Goal: Entertainment & Leisure: Consume media (video, audio)

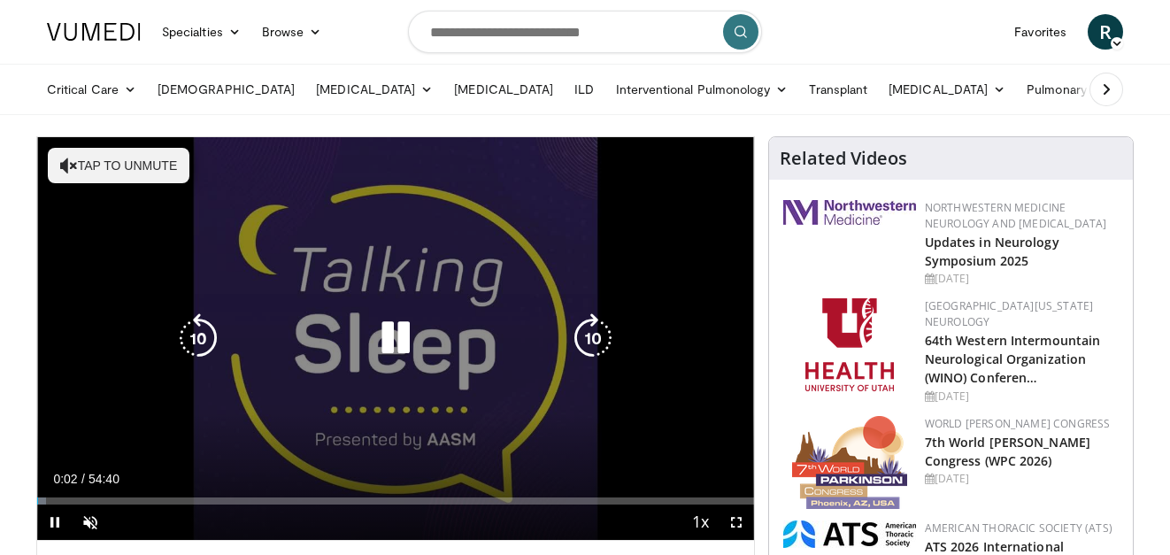
click at [150, 159] on button "Tap to unmute" at bounding box center [119, 165] width 142 height 35
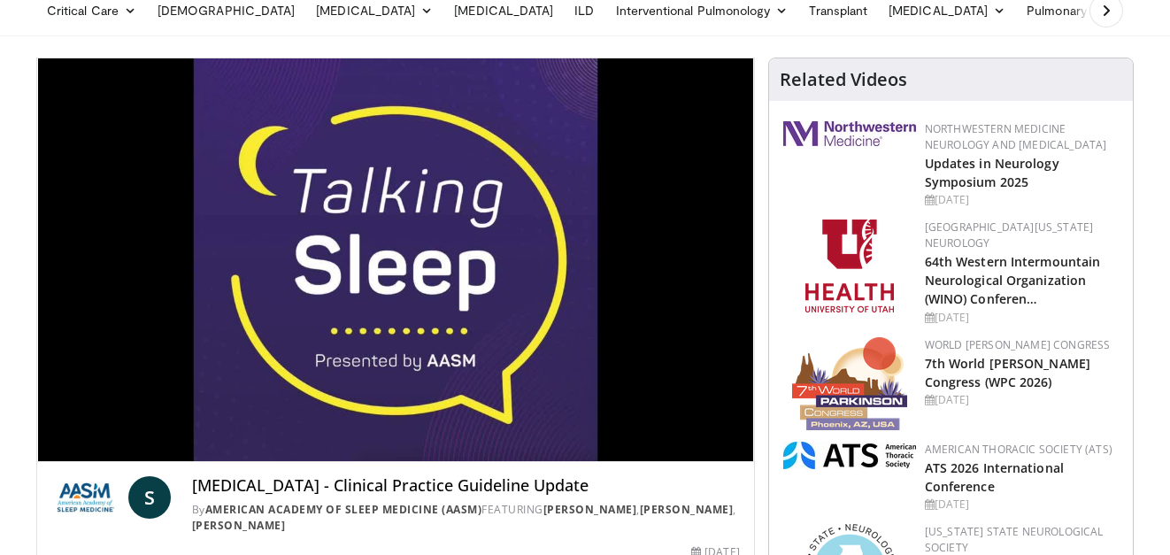
scroll to position [121, 0]
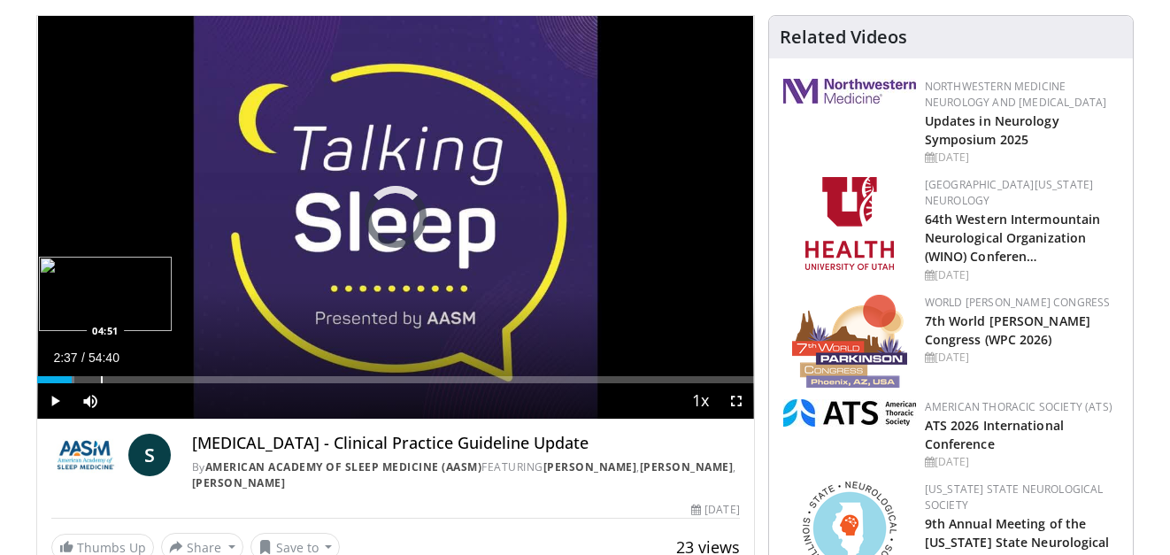
drag, startPoint x: 58, startPoint y: 382, endPoint x: 101, endPoint y: 379, distance: 42.6
click at [101, 379] on div "Progress Bar" at bounding box center [102, 379] width 2 height 7
drag, startPoint x: 101, startPoint y: 379, endPoint x: 73, endPoint y: 381, distance: 27.5
click at [73, 381] on div "Progress Bar" at bounding box center [74, 379] width 2 height 7
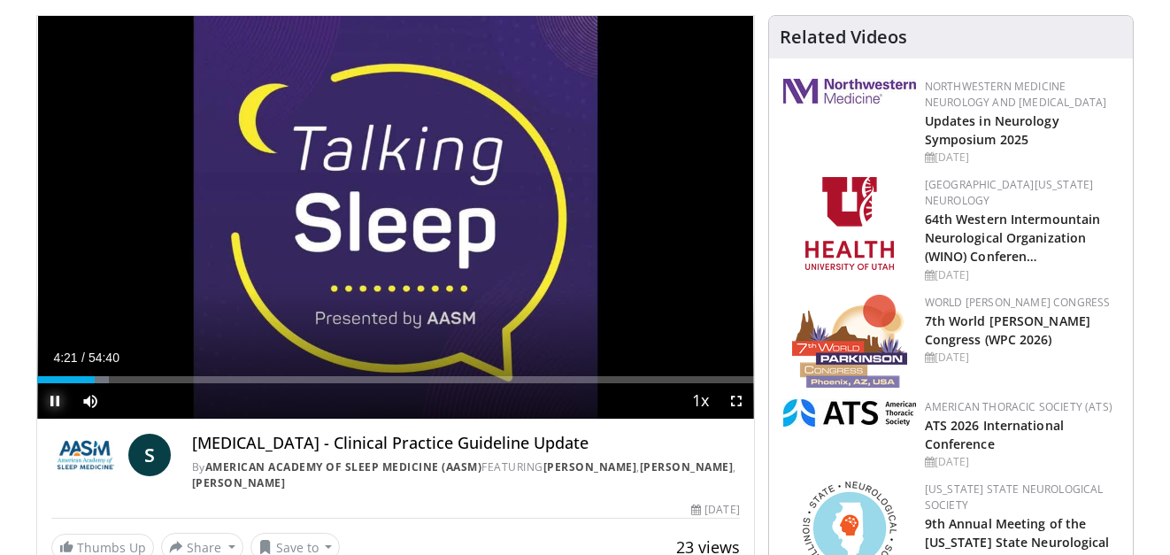
click at [53, 403] on span "Video Player" at bounding box center [54, 400] width 35 height 35
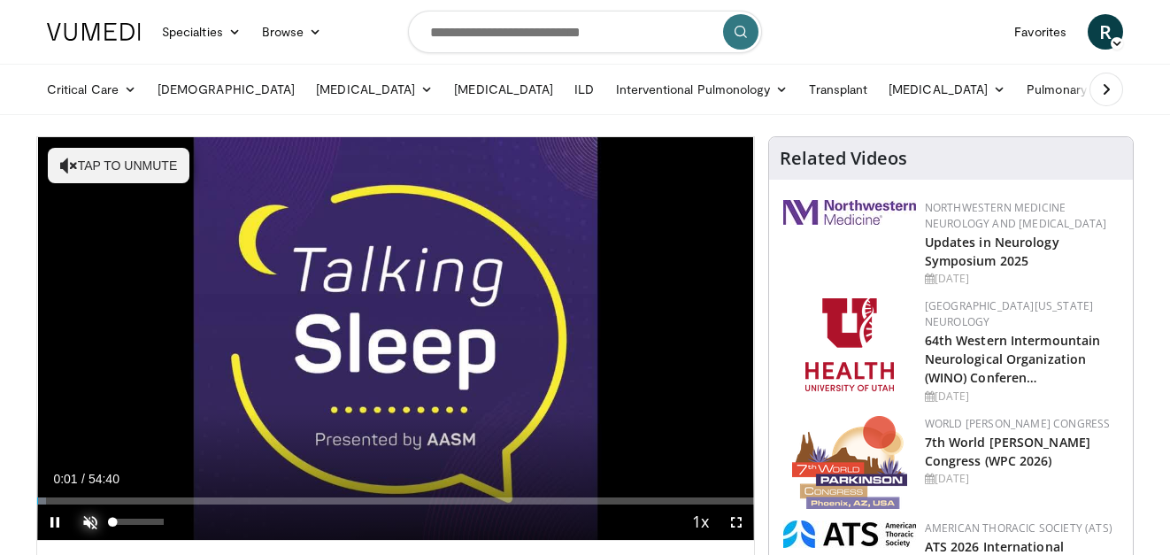
click at [88, 520] on span "Video Player" at bounding box center [90, 522] width 35 height 35
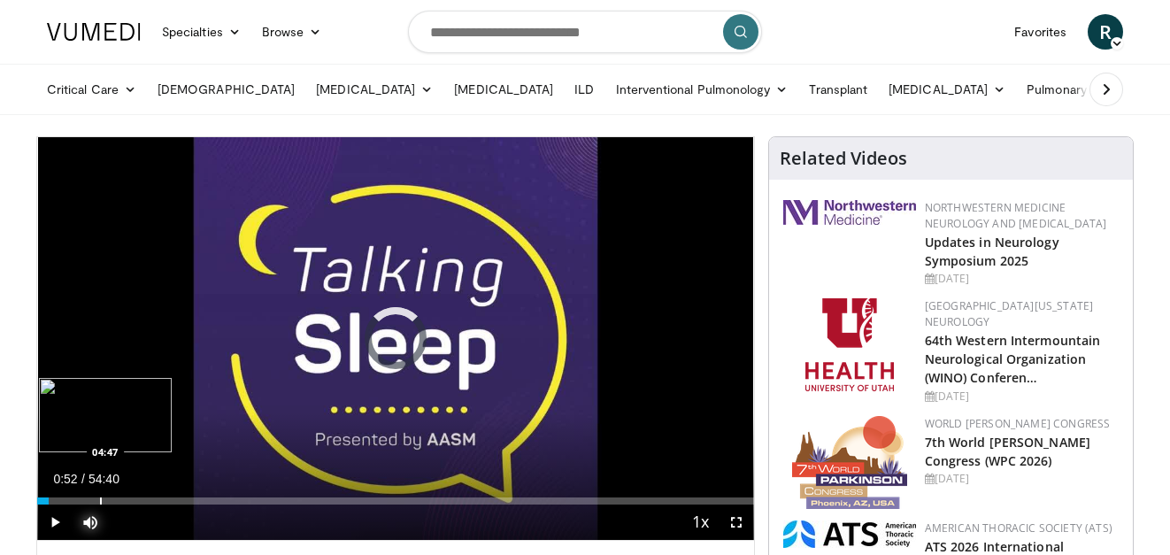
drag, startPoint x: 49, startPoint y: 503, endPoint x: 100, endPoint y: 503, distance: 51.3
click at [100, 503] on div "Progress Bar" at bounding box center [101, 500] width 2 height 7
drag, startPoint x: 120, startPoint y: 504, endPoint x: 143, endPoint y: 501, distance: 23.2
click at [143, 501] on div "Progress Bar" at bounding box center [144, 500] width 2 height 7
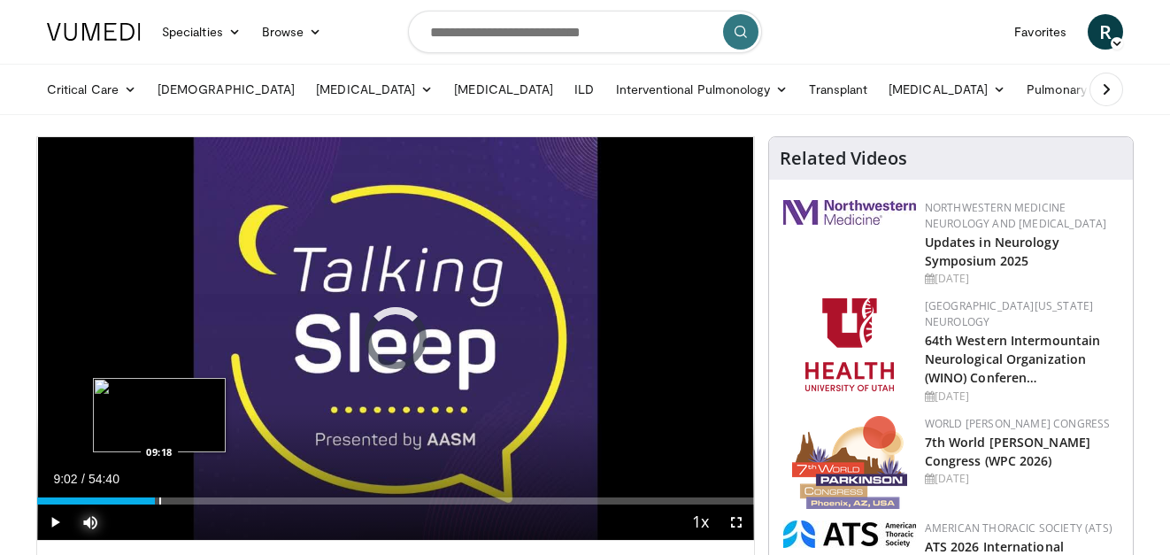
drag, startPoint x: 143, startPoint y: 501, endPoint x: 159, endPoint y: 501, distance: 16.8
click at [159, 501] on div "Progress Bar" at bounding box center [160, 500] width 2 height 7
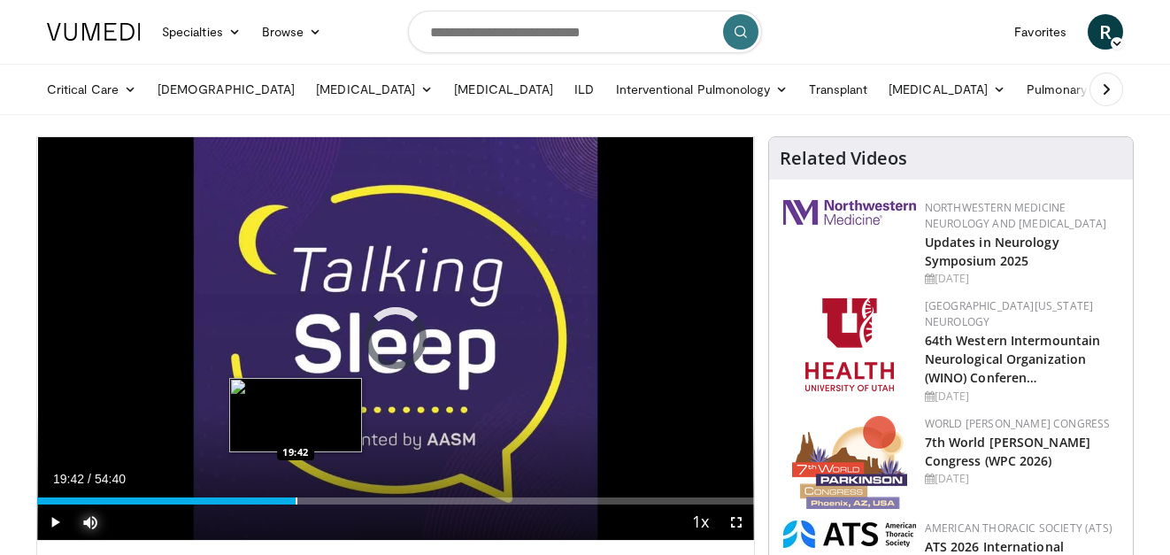
click at [296, 504] on div "Progress Bar" at bounding box center [297, 500] width 2 height 7
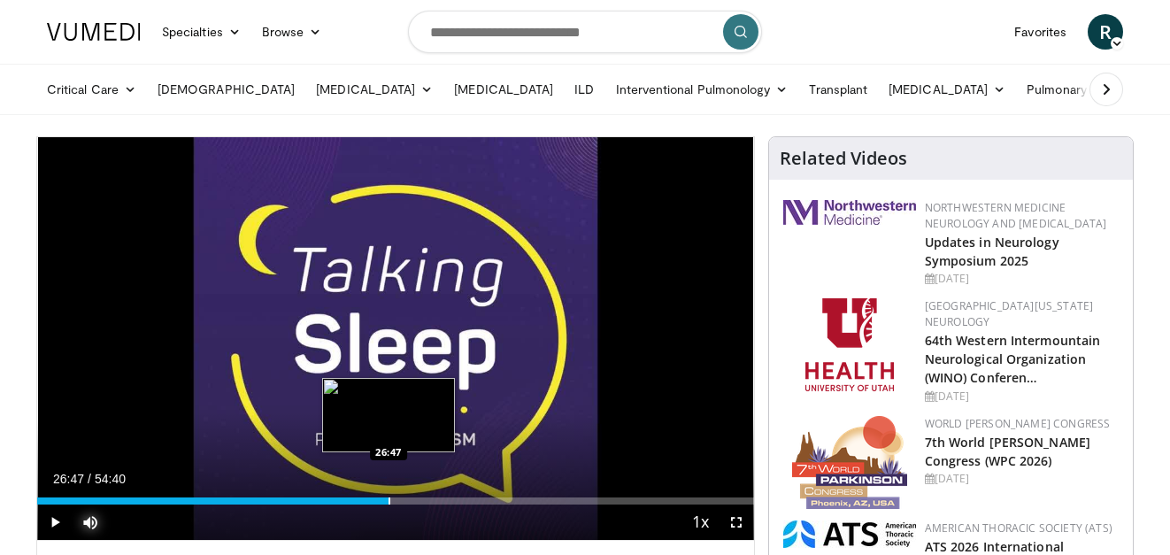
click at [389, 500] on div "Progress Bar" at bounding box center [390, 500] width 2 height 7
click at [403, 501] on div "Progress Bar" at bounding box center [404, 500] width 2 height 7
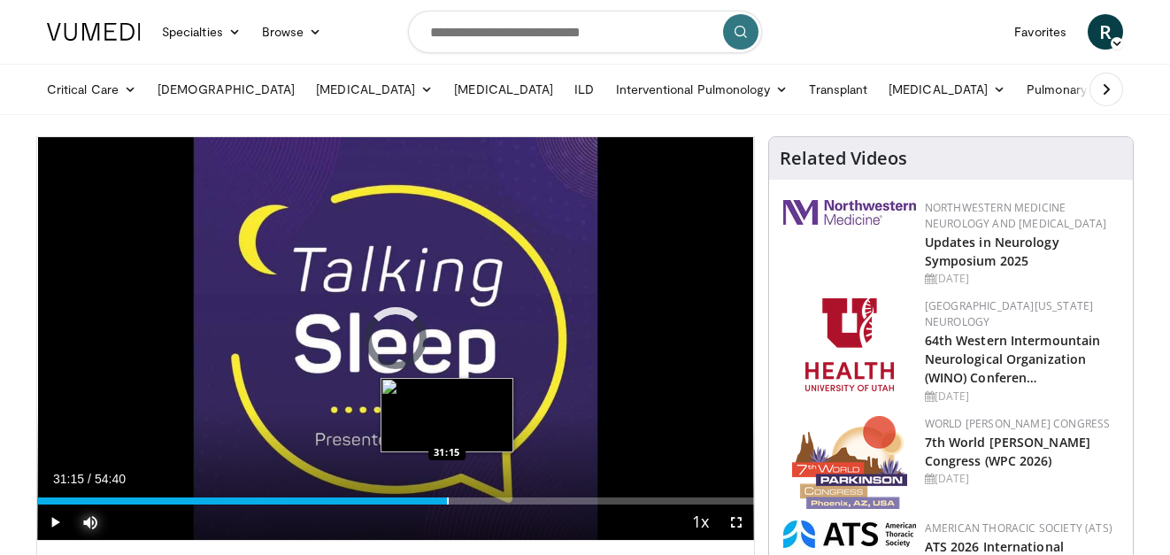
click at [447, 504] on div "Progress Bar" at bounding box center [448, 500] width 2 height 7
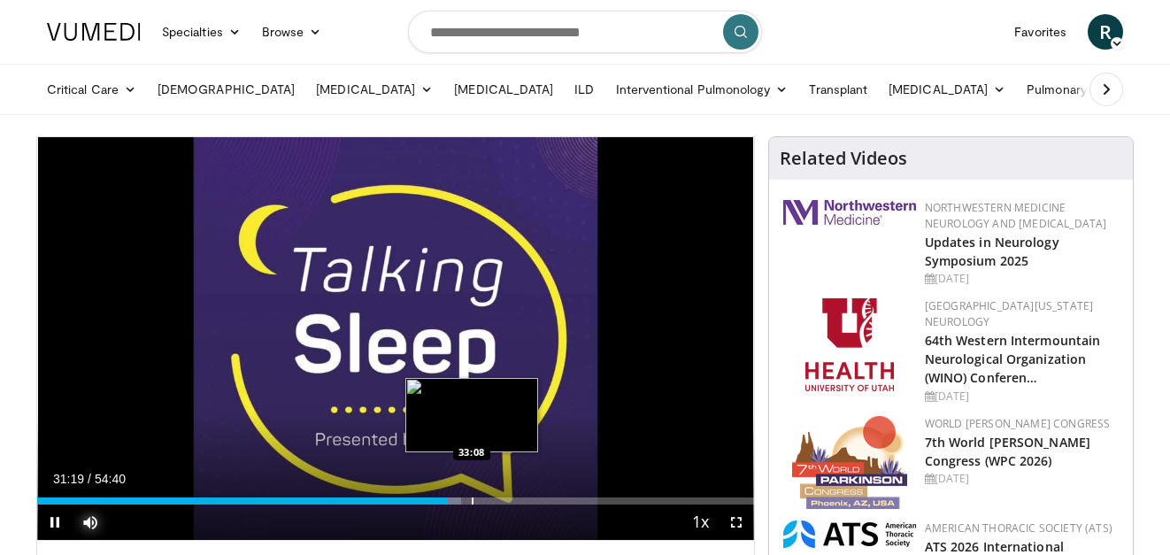
click at [472, 503] on div "Progress Bar" at bounding box center [473, 500] width 2 height 7
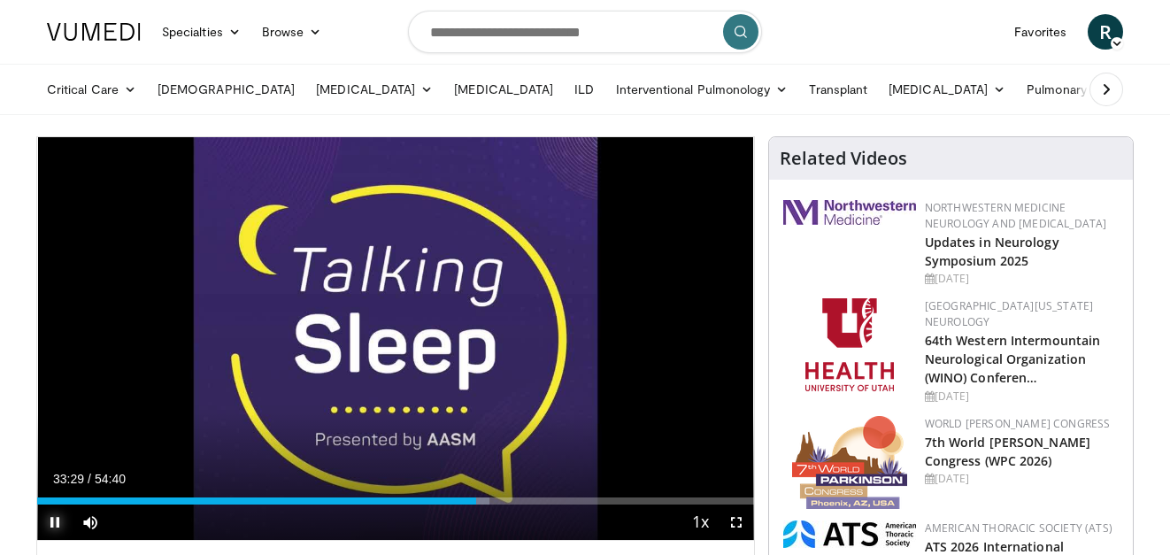
click at [52, 522] on span "Video Player" at bounding box center [54, 522] width 35 height 35
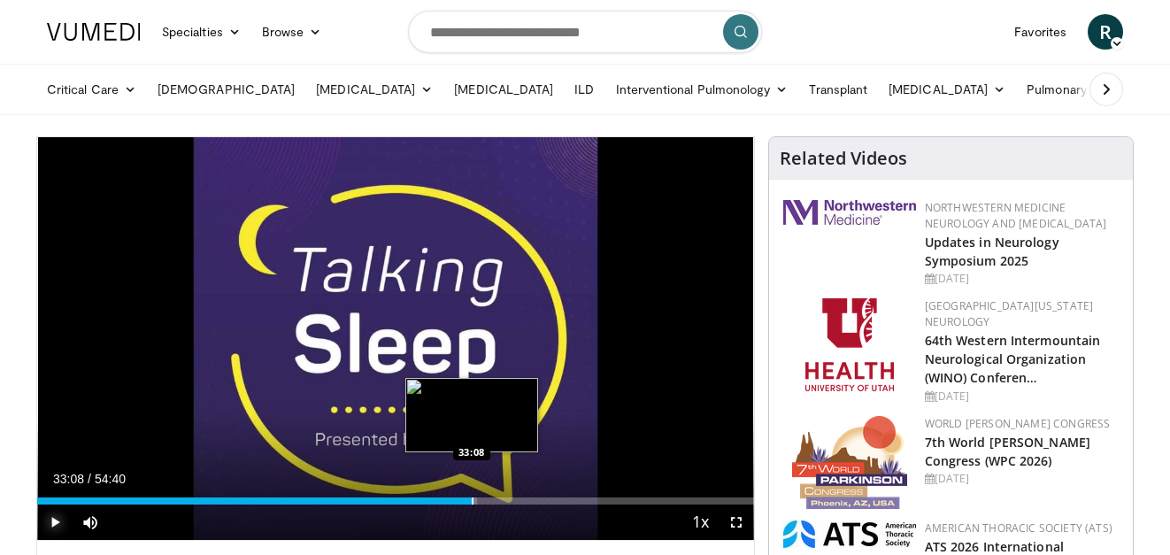
drag, startPoint x: 482, startPoint y: 500, endPoint x: 472, endPoint y: 500, distance: 9.7
click at [472, 500] on div "Progress Bar" at bounding box center [473, 500] width 2 height 7
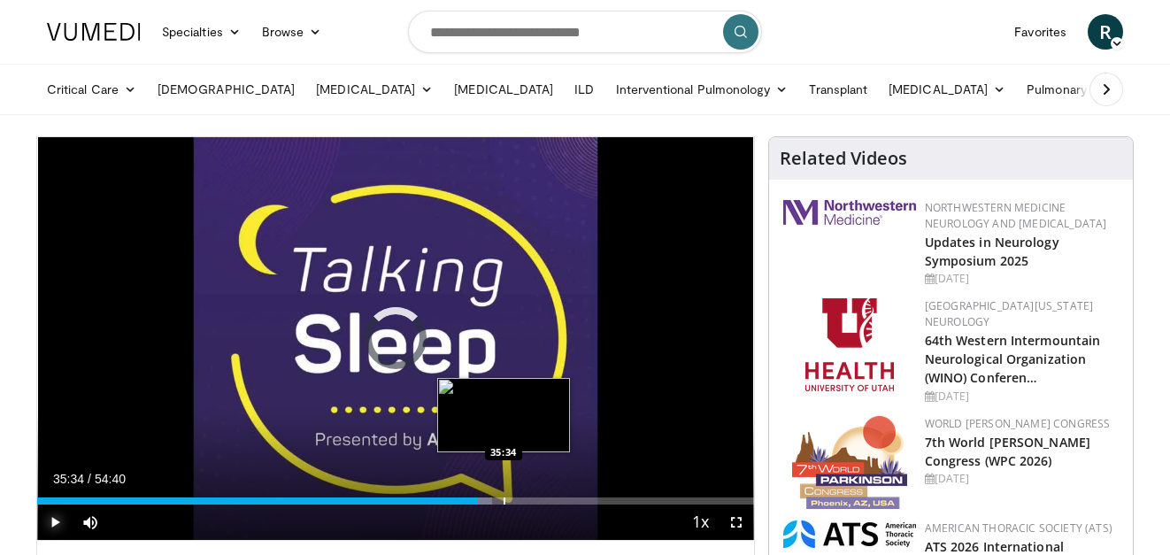
click at [504, 501] on div "Progress Bar" at bounding box center [505, 500] width 2 height 7
click at [530, 499] on div "Progress Bar" at bounding box center [531, 500] width 2 height 7
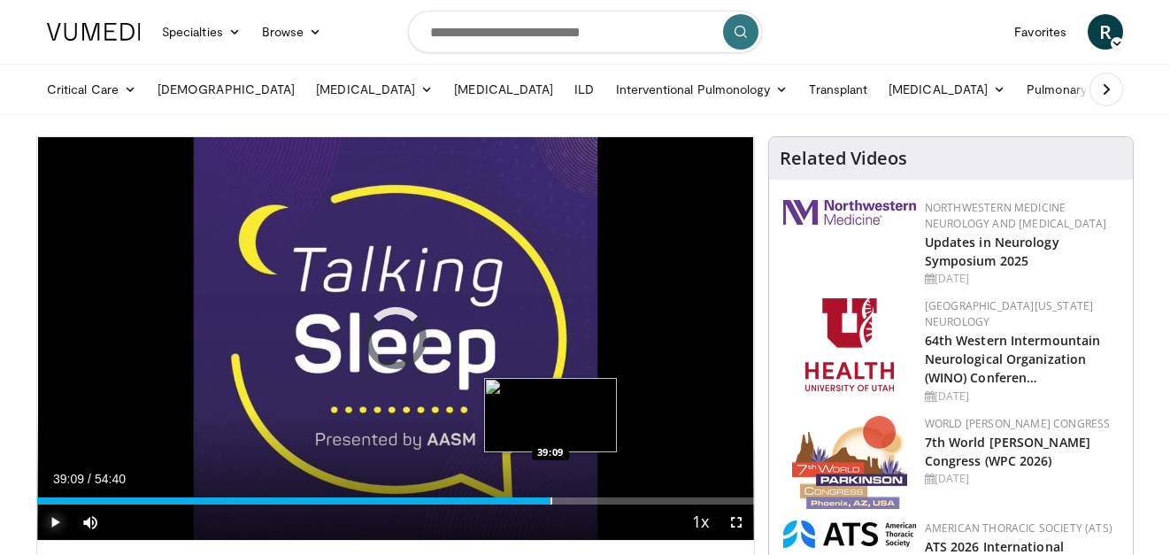
click at [551, 497] on div "Progress Bar" at bounding box center [552, 500] width 2 height 7
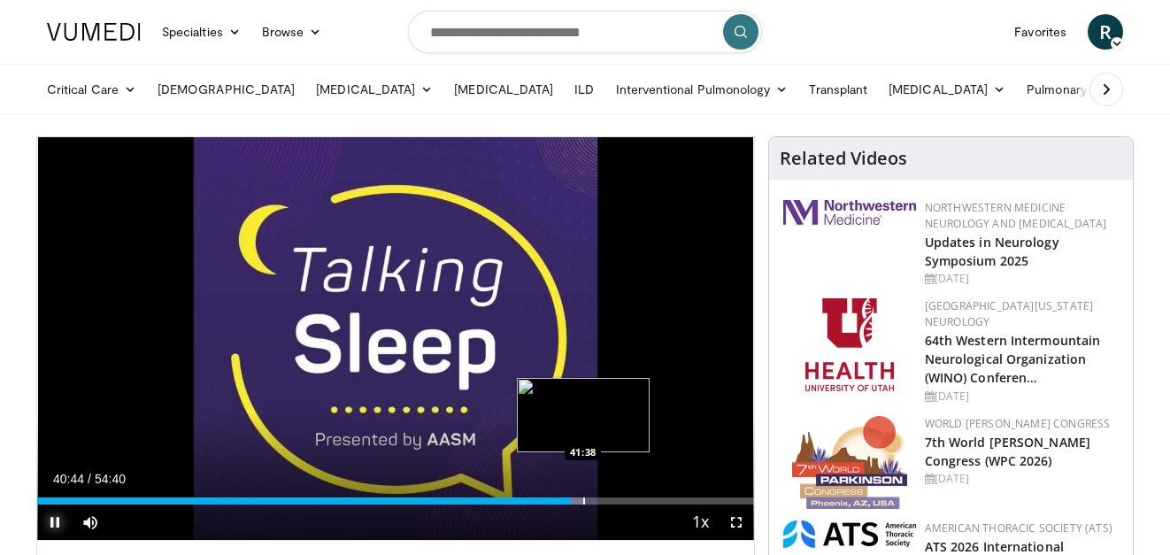
click at [583, 497] on div "Progress Bar" at bounding box center [584, 500] width 2 height 7
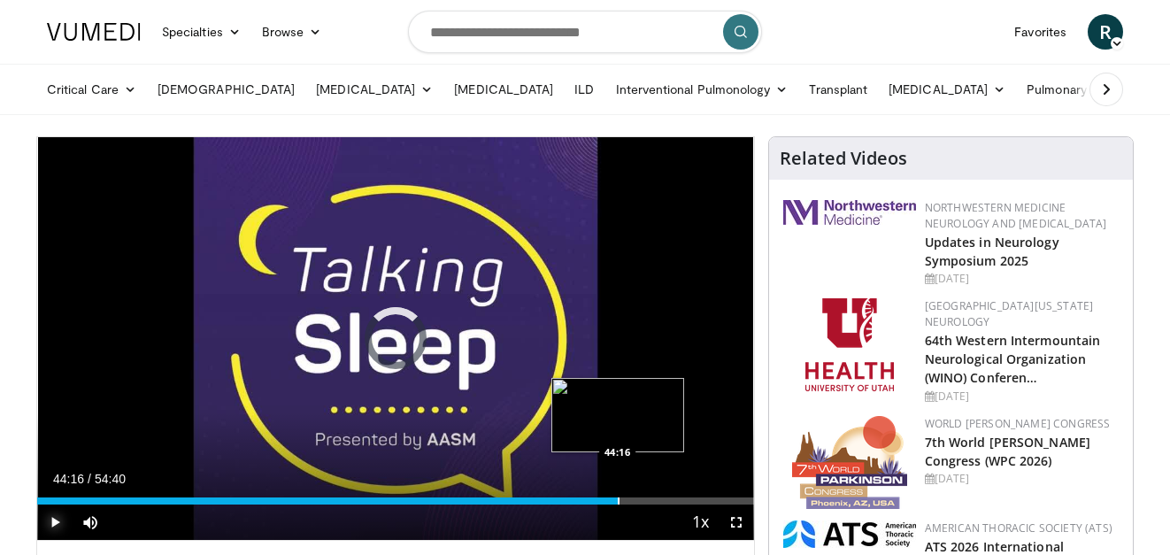
click at [618, 501] on div "Progress Bar" at bounding box center [619, 500] width 2 height 7
click at [597, 501] on div "Progress Bar" at bounding box center [598, 500] width 2 height 7
click at [633, 502] on div "Progress Bar" at bounding box center [634, 500] width 2 height 7
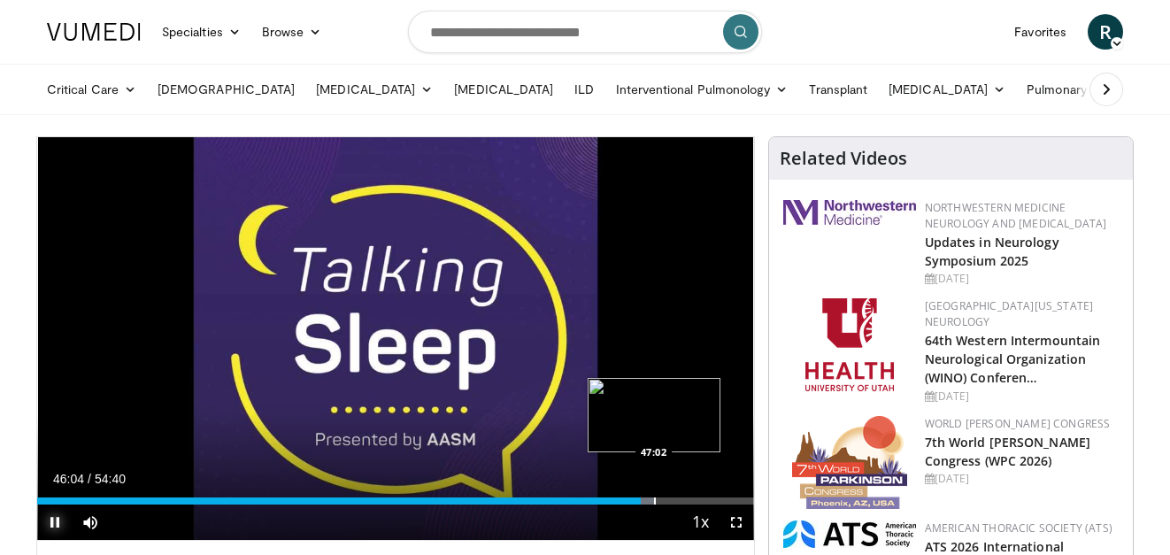
click at [655, 504] on div "Progress Bar" at bounding box center [655, 500] width 2 height 7
click at [675, 504] on div "Progress Bar" at bounding box center [675, 500] width 2 height 7
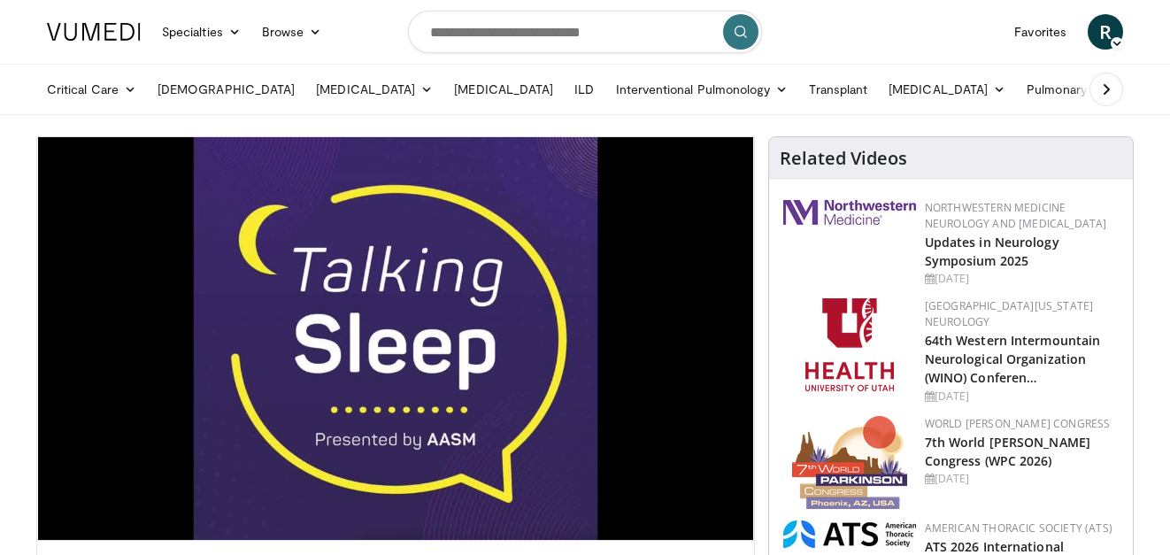
click at [1106, 87] on icon at bounding box center [1107, 90] width 18 height 18
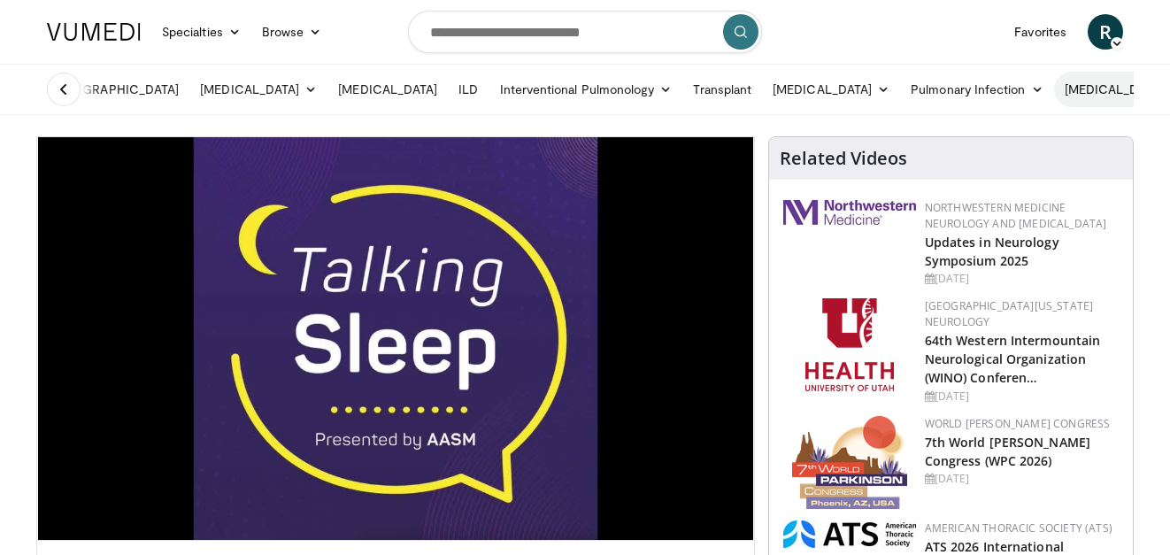
click at [1054, 83] on link "[MEDICAL_DATA]" at bounding box center [1123, 89] width 138 height 35
click at [1054, 89] on link "[MEDICAL_DATA]" at bounding box center [1123, 89] width 138 height 35
